Goal: Task Accomplishment & Management: Manage account settings

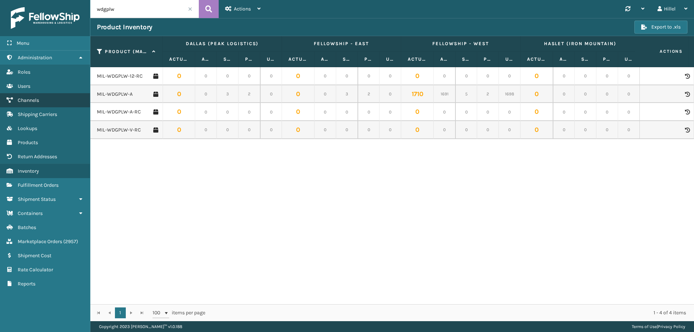
click at [37, 99] on span "Channels" at bounding box center [28, 100] width 21 height 6
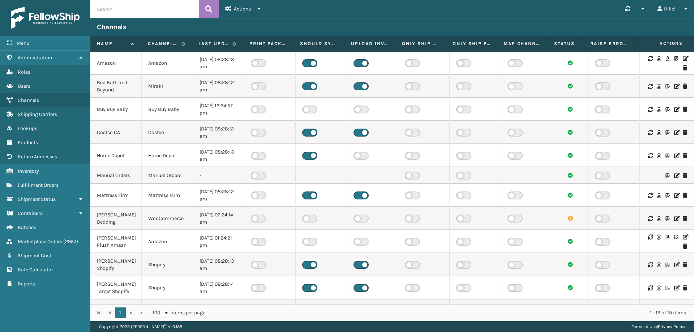
click at [682, 58] on icon at bounding box center [684, 58] width 4 height 5
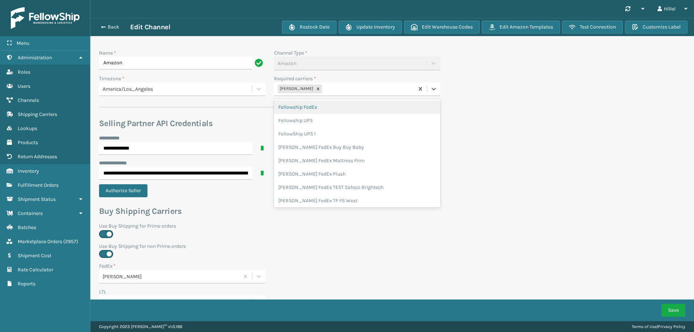
click at [332, 87] on div "[PERSON_NAME]" at bounding box center [344, 89] width 140 height 12
type input "whi"
click at [335, 103] on div "[PERSON_NAME] UPS Whitestone" at bounding box center [357, 106] width 166 height 13
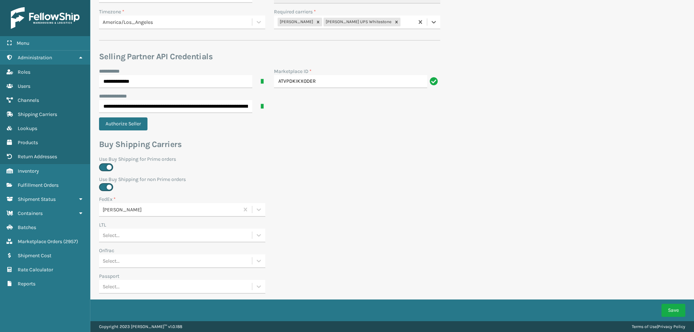
scroll to position [217, 0]
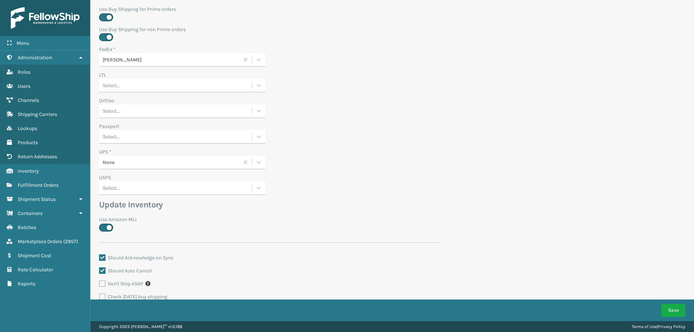
click at [145, 159] on div "None" at bounding box center [171, 163] width 137 height 8
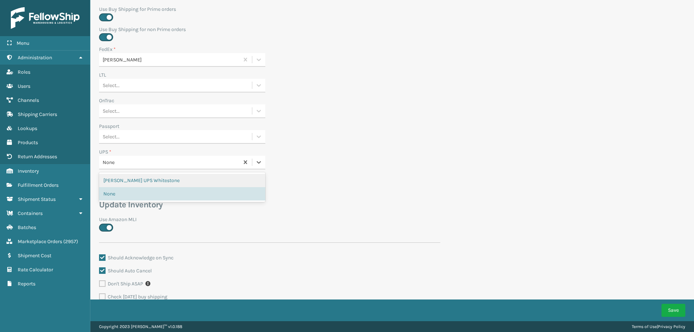
click at [149, 179] on div "[PERSON_NAME] UPS Whitestone" at bounding box center [182, 180] width 166 height 13
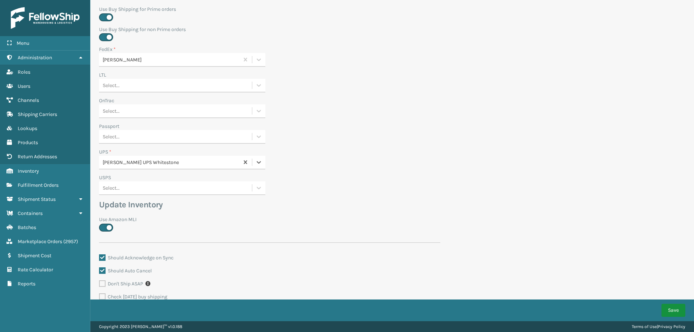
click at [673, 313] on button "Save" at bounding box center [673, 310] width 24 height 13
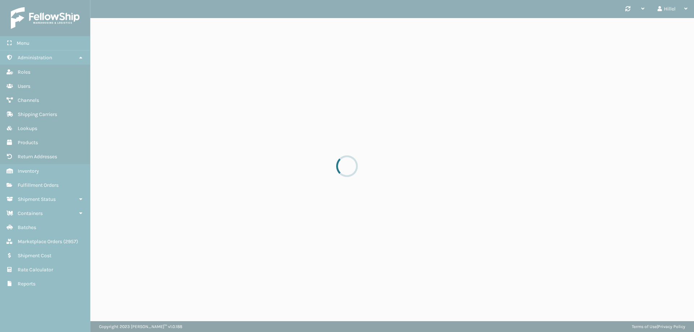
scroll to position [0, 0]
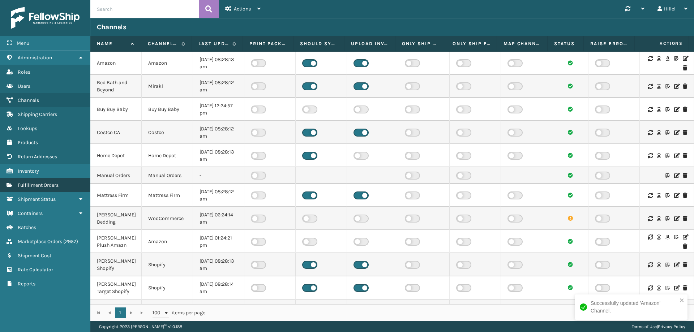
click at [55, 185] on span "Fulfillment Orders" at bounding box center [38, 185] width 41 height 6
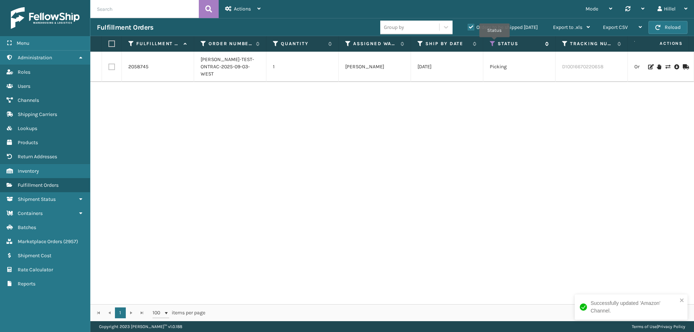
click at [494, 42] on icon at bounding box center [493, 43] width 6 height 7
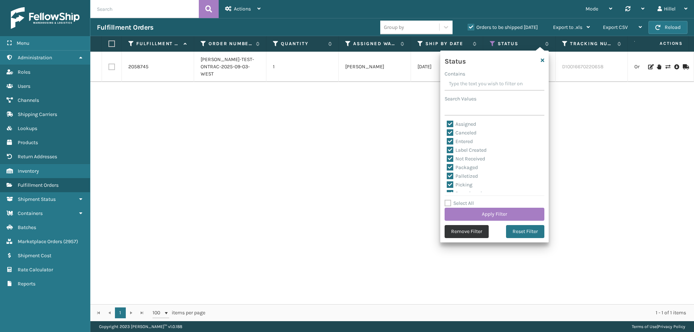
click at [471, 228] on button "Remove Filter" at bounding box center [466, 231] width 44 height 13
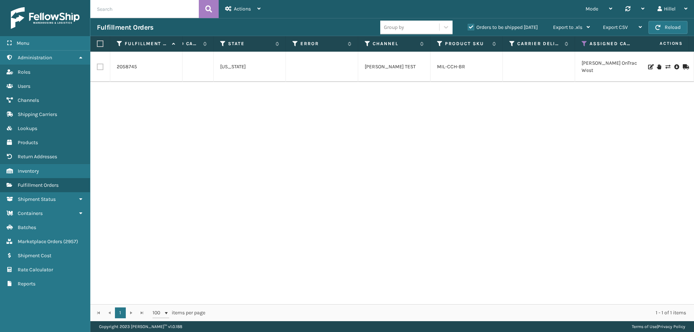
scroll to position [0, 636]
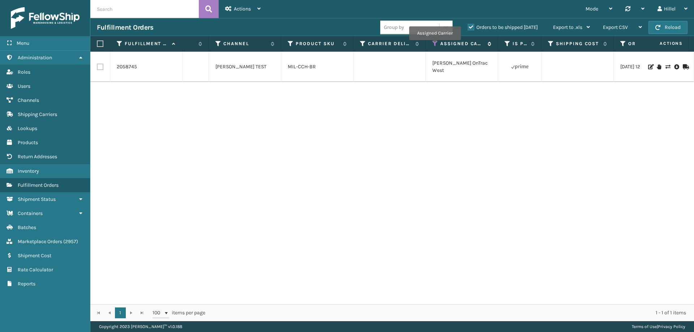
click at [435, 45] on icon at bounding box center [435, 43] width 6 height 7
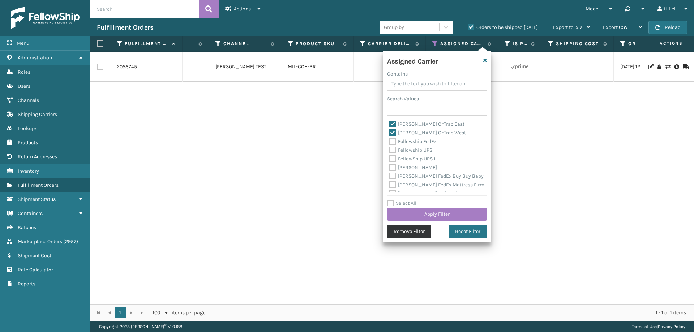
click at [422, 233] on button "Remove Filter" at bounding box center [409, 231] width 44 height 13
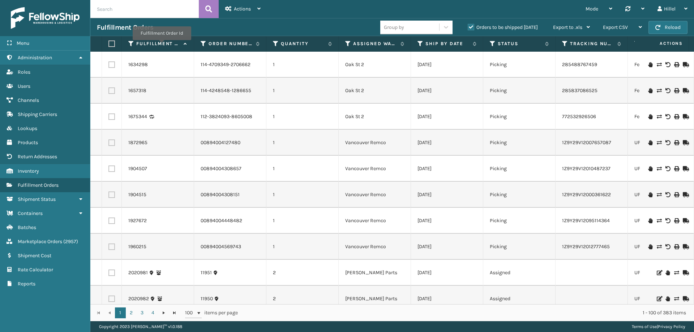
click at [250, 20] on div "Fulfillment Orders Group by Orders to be shipped [DATE] Export to .xls Use ship…" at bounding box center [391, 27] width 603 height 18
click at [42, 113] on span "Shipping Carriers" at bounding box center [37, 114] width 39 height 6
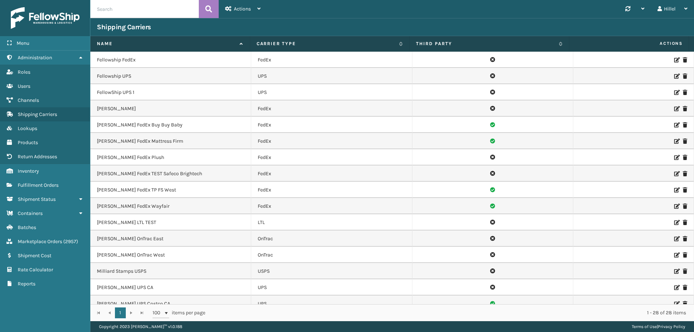
scroll to position [72, 0]
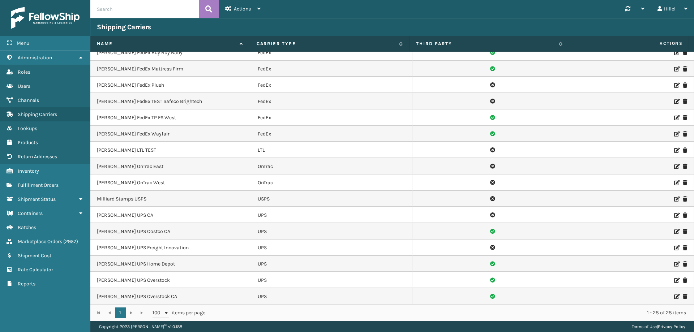
click at [674, 168] on icon at bounding box center [676, 166] width 4 height 5
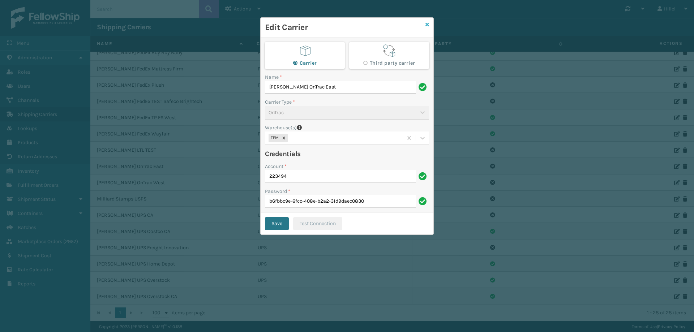
click at [426, 25] on icon at bounding box center [427, 24] width 4 height 5
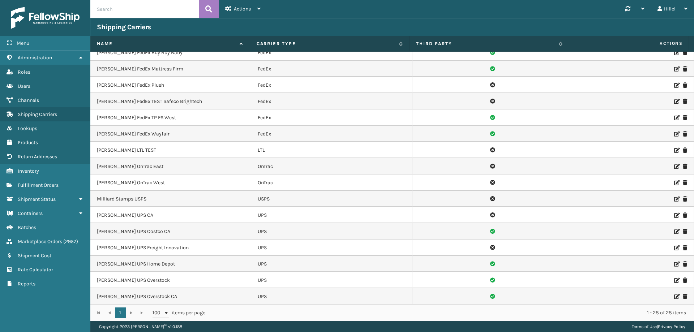
click at [674, 182] on icon at bounding box center [676, 182] width 4 height 5
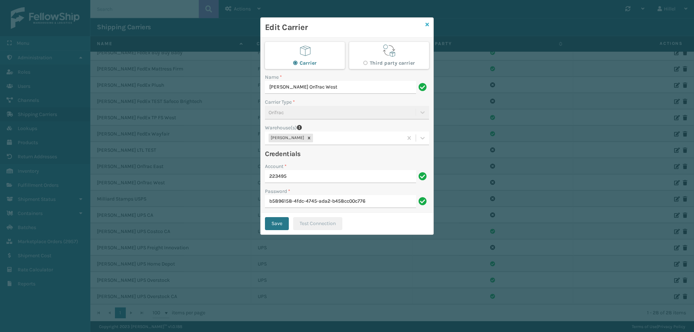
click at [426, 25] on icon at bounding box center [427, 24] width 4 height 5
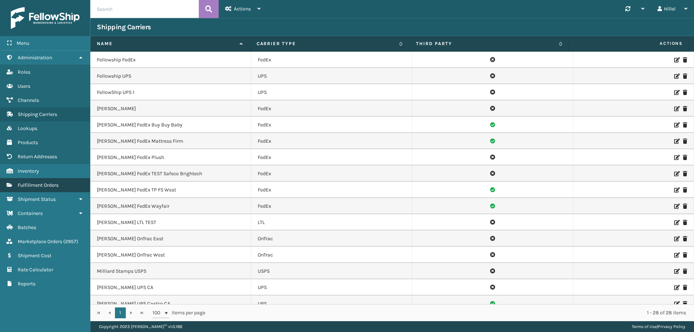
click at [60, 187] on link "Fulfillment Orders" at bounding box center [45, 185] width 90 height 14
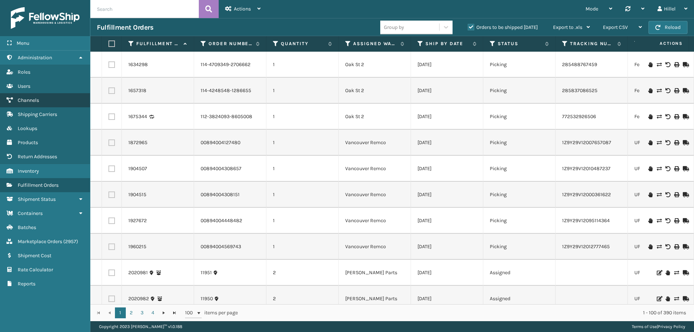
click at [34, 100] on span "Channels" at bounding box center [28, 100] width 21 height 6
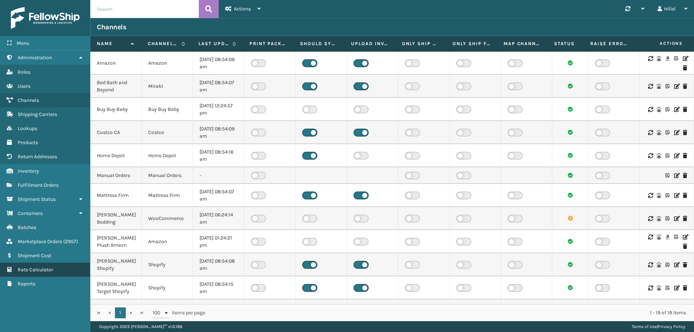
click at [53, 271] on span "Rate Calculator" at bounding box center [35, 270] width 35 height 6
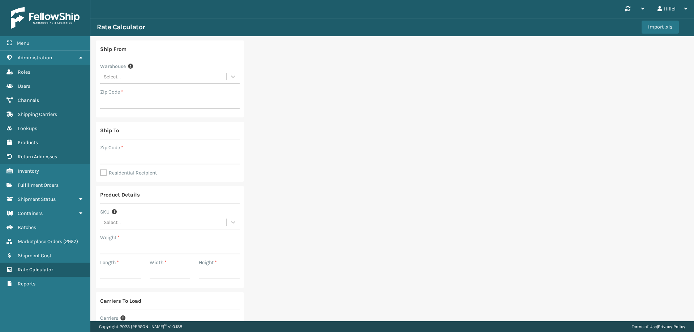
click at [127, 72] on div "Select..." at bounding box center [163, 77] width 126 height 12
click at [126, 161] on div "TFM" at bounding box center [169, 160] width 139 height 13
type input "19446"
click at [134, 158] on input "Zip Code *" at bounding box center [169, 157] width 139 height 13
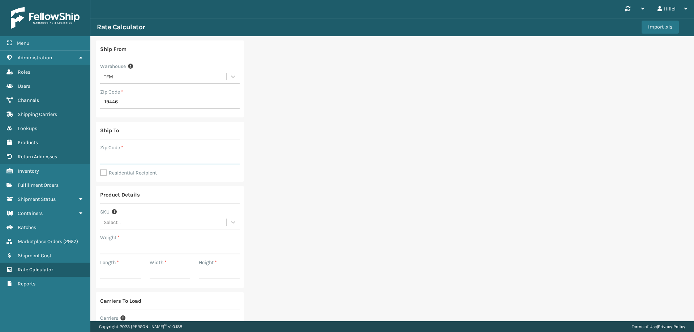
type input "77073"
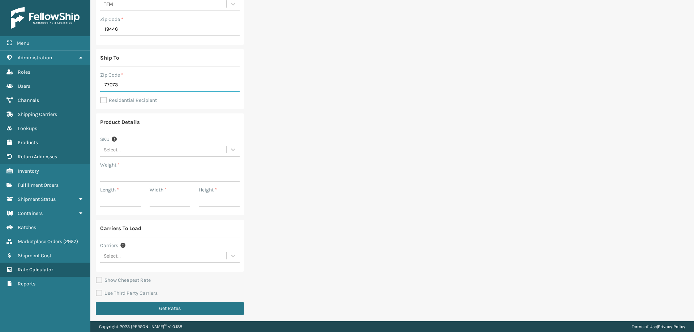
scroll to position [75, 0]
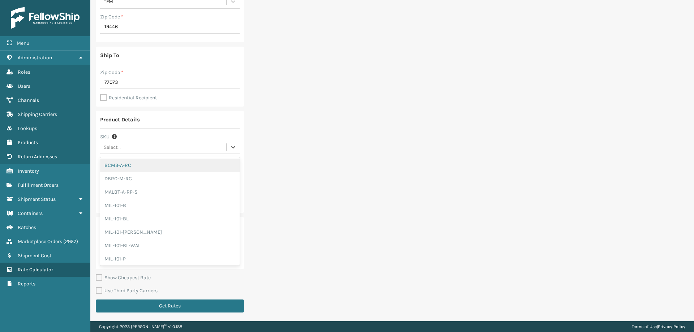
click at [133, 150] on div "Select..." at bounding box center [163, 147] width 126 height 12
click at [130, 148] on div "Select..." at bounding box center [163, 147] width 126 height 12
type input "cfb"
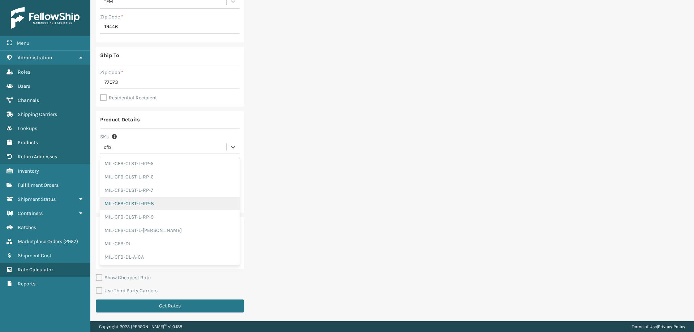
scroll to position [108, 0]
click at [129, 219] on div "MIL-CFB-DL" at bounding box center [169, 217] width 139 height 13
type input "72"
type input "24"
type input "18"
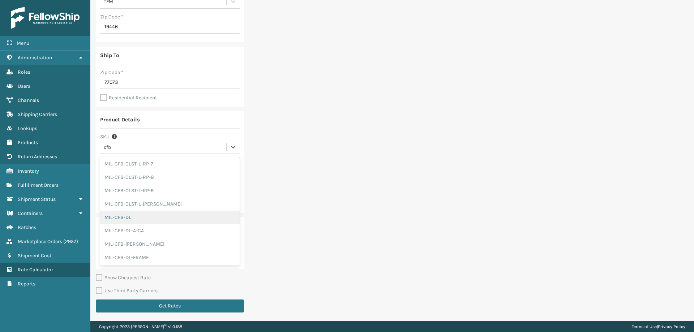
type input "40"
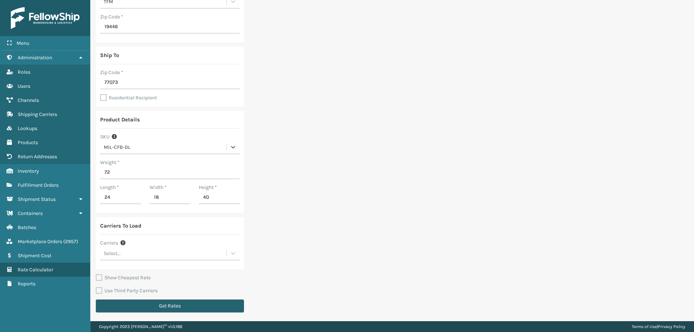
click at [175, 307] on button "Get Rates" at bounding box center [170, 306] width 148 height 13
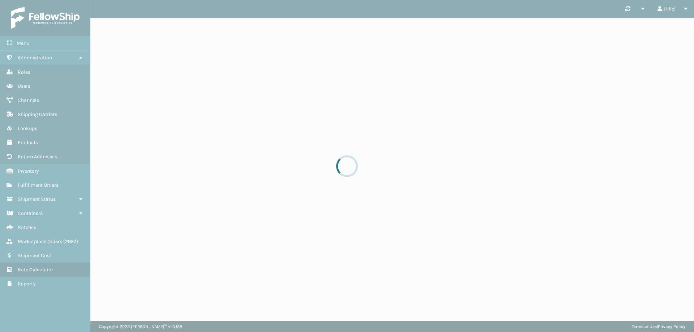
scroll to position [0, 0]
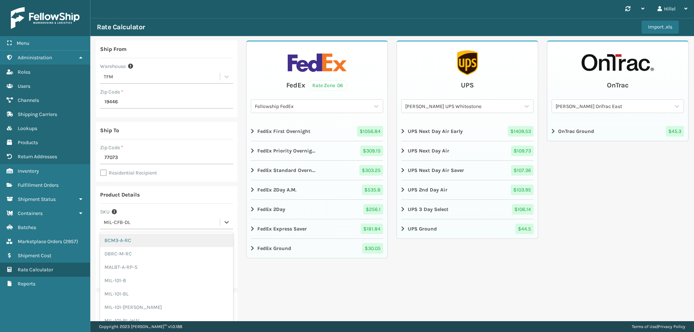
click at [129, 223] on div "MIL-CFB-DL" at bounding box center [162, 223] width 117 height 8
drag, startPoint x: 138, startPoint y: 223, endPoint x: 113, endPoint y: 223, distance: 24.9
click at [113, 223] on div "MIL-CFB-DL" at bounding box center [162, 223] width 117 height 8
click at [131, 224] on div "MIL-CFB-DL" at bounding box center [162, 223] width 117 height 8
type input "hk612"
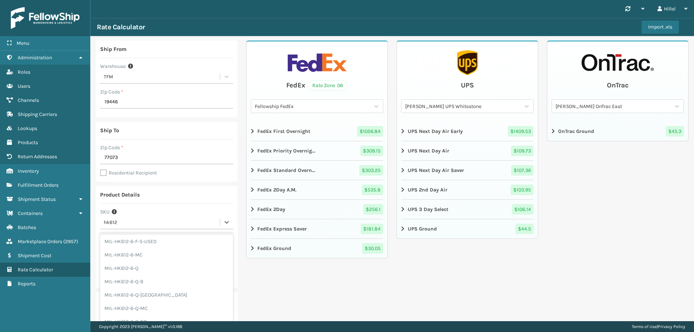
scroll to position [683, 0]
click at [152, 266] on div "MIL-HK612-6-Q" at bounding box center [166, 265] width 133 height 13
type input "36"
type input "43"
type input "15"
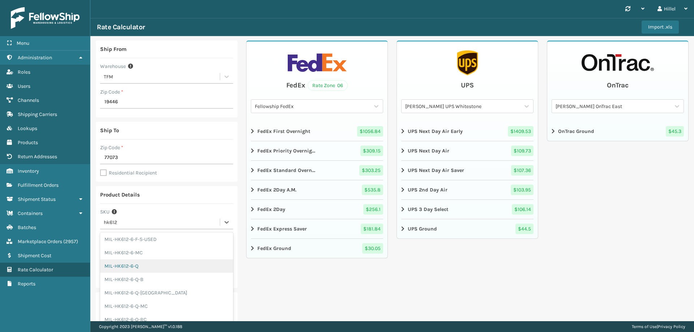
type input "15"
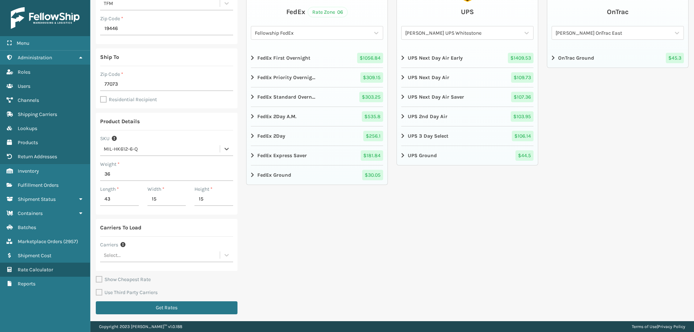
scroll to position [75, 0]
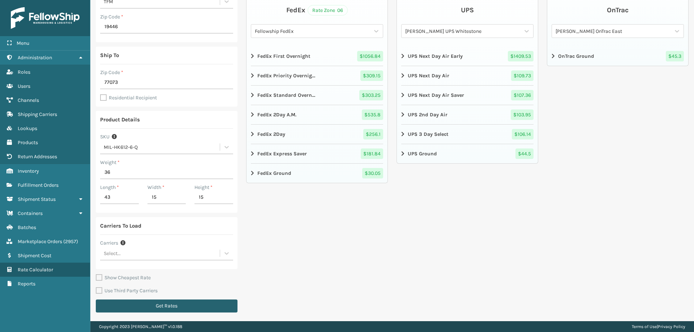
click at [167, 306] on button "Get Rates" at bounding box center [167, 306] width 142 height 13
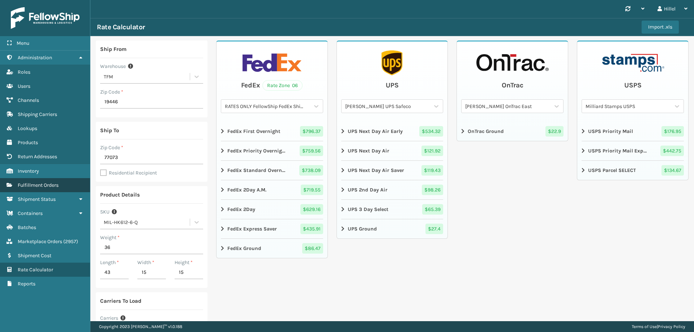
click at [50, 178] on link "Fulfillment Orders" at bounding box center [45, 185] width 90 height 14
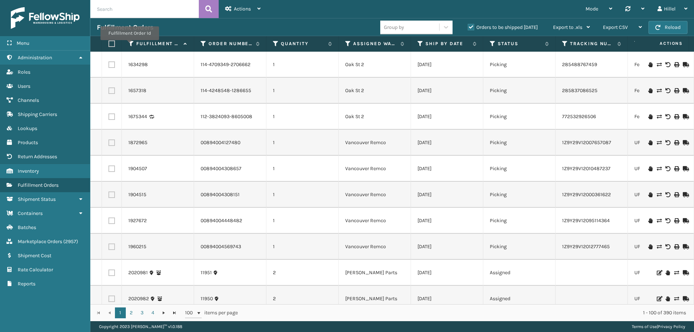
click at [129, 45] on icon at bounding box center [131, 43] width 6 height 7
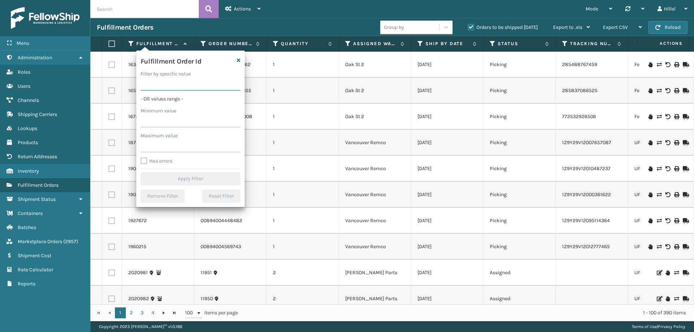
click at [167, 89] on input "Filter by specific value" at bounding box center [191, 84] width 100 height 13
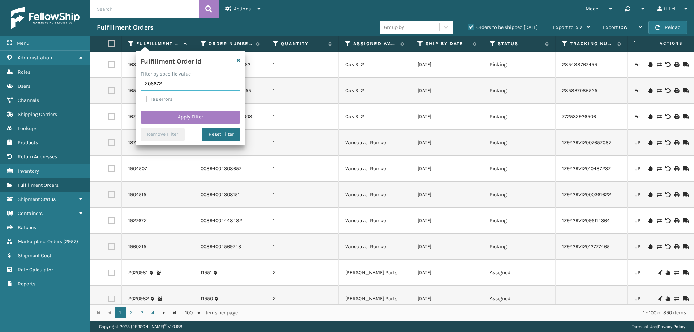
type input "2066726"
click button "Apply Filter" at bounding box center [191, 117] width 100 height 13
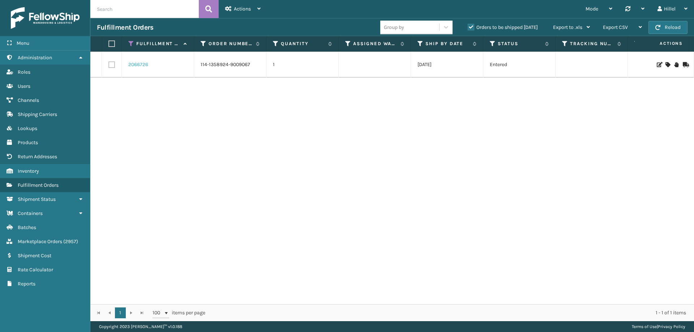
click at [146, 66] on link "2066726" at bounding box center [138, 64] width 20 height 7
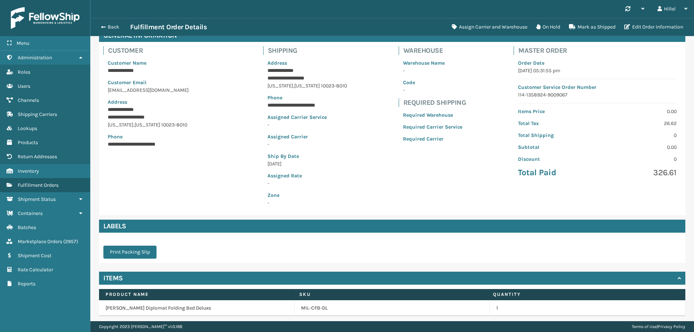
scroll to position [66, 0]
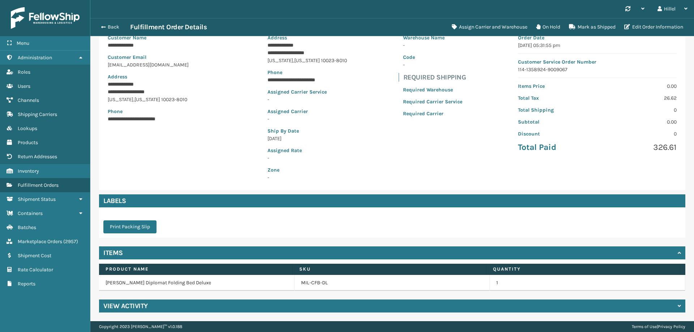
click at [190, 303] on div "View Activity" at bounding box center [392, 306] width 586 height 13
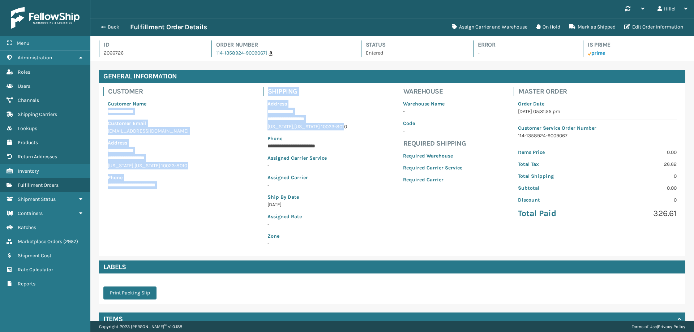
drag, startPoint x: 341, startPoint y: 128, endPoint x: 95, endPoint y: 113, distance: 245.8
click at [95, 113] on div "**********" at bounding box center [392, 163] width 595 height 186
click at [211, 145] on div "**********" at bounding box center [159, 145] width 112 height 98
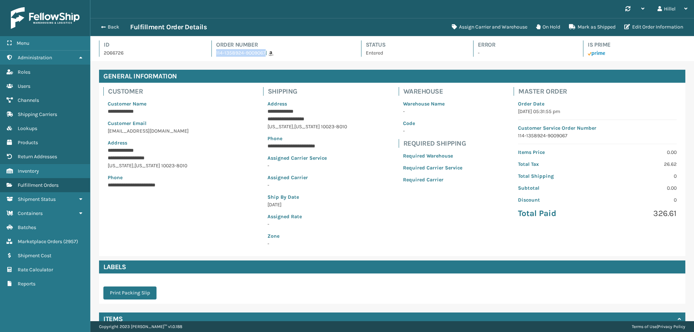
drag, startPoint x: 212, startPoint y: 51, endPoint x: 263, endPoint y: 52, distance: 51.3
click at [263, 52] on div "Order Number 114-1358924-9009067 |" at bounding box center [279, 48] width 137 height 16
copy link "114-1358924-9009067"
click at [102, 25] on span "button" at bounding box center [102, 27] width 4 height 5
